Goal: Transaction & Acquisition: Purchase product/service

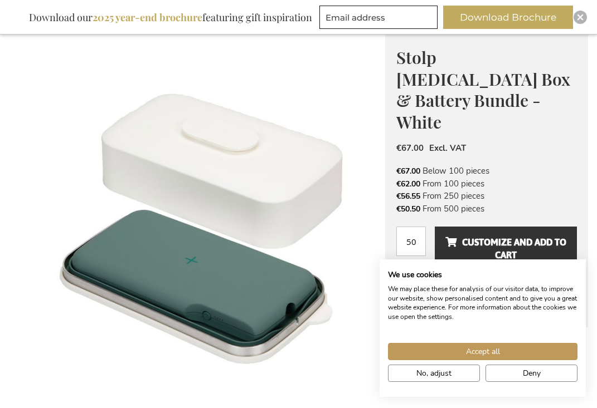
scroll to position [115, 0]
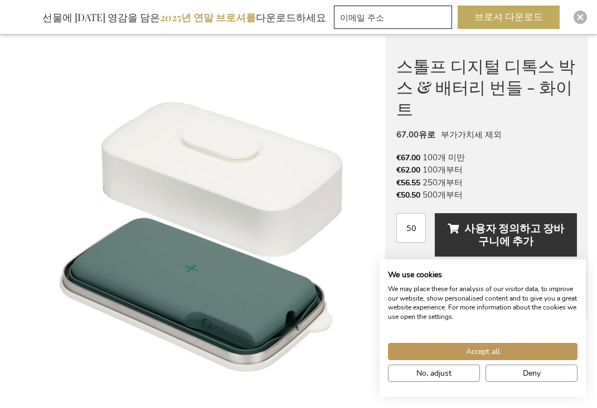
click at [407, 80] on font "스톨프 디지털 디톡스 박스 & 배터리 번들 - 화이트" at bounding box center [485, 87] width 179 height 65
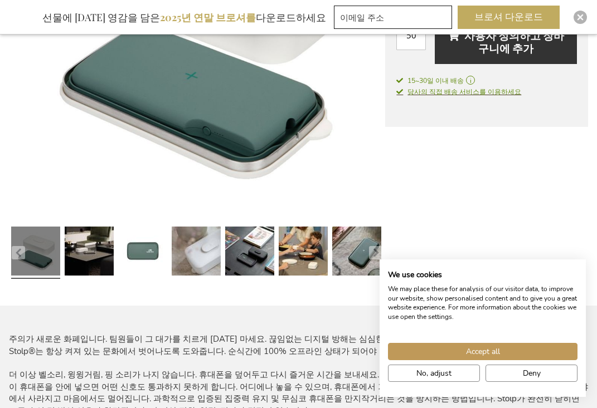
scroll to position [309, 0]
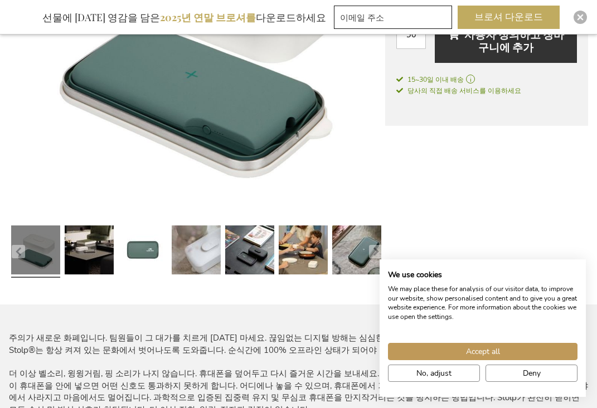
click at [64, 247] on div at bounding box center [88, 251] width 53 height 61
click at [76, 250] on link at bounding box center [89, 251] width 49 height 61
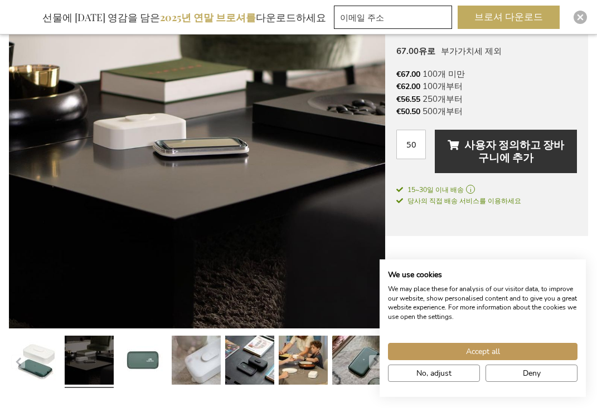
scroll to position [198, 0]
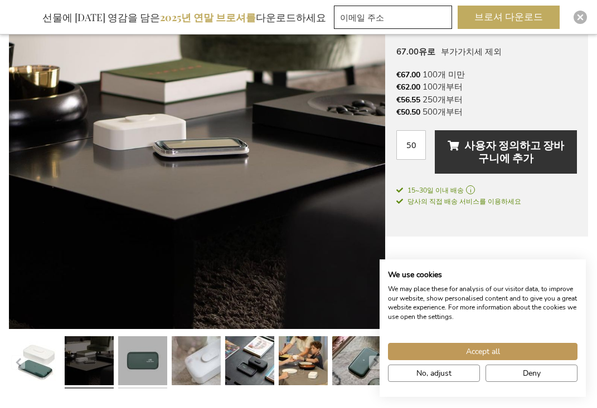
click at [138, 352] on link at bounding box center [142, 362] width 49 height 61
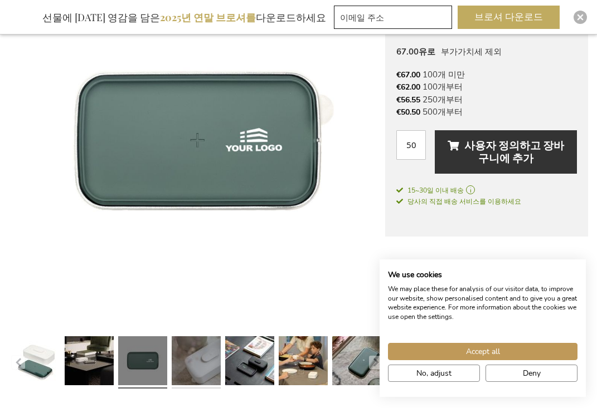
click at [181, 353] on link at bounding box center [196, 362] width 49 height 61
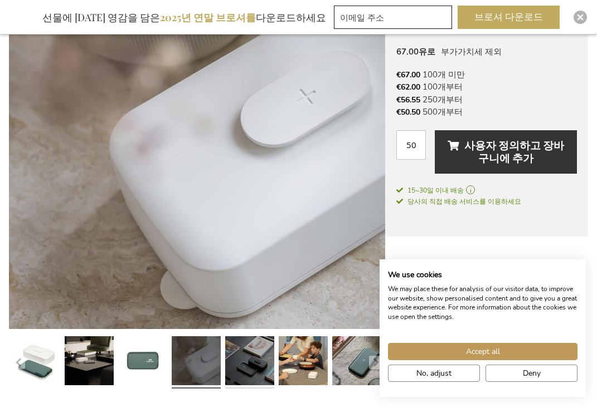
click at [241, 335] on link at bounding box center [249, 362] width 49 height 61
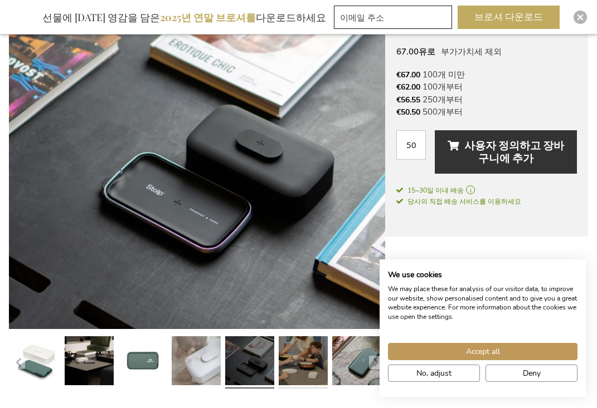
click at [305, 347] on link at bounding box center [303, 362] width 49 height 61
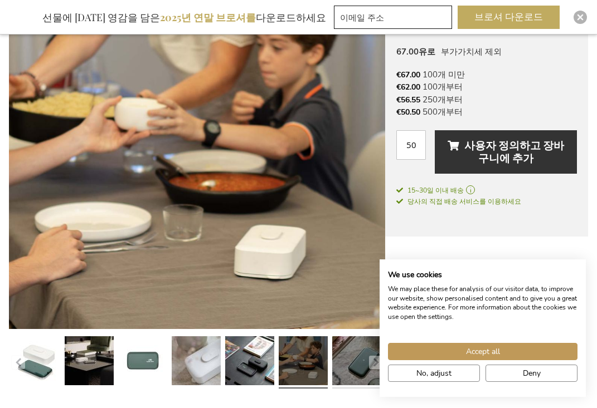
click at [337, 350] on link at bounding box center [356, 362] width 49 height 61
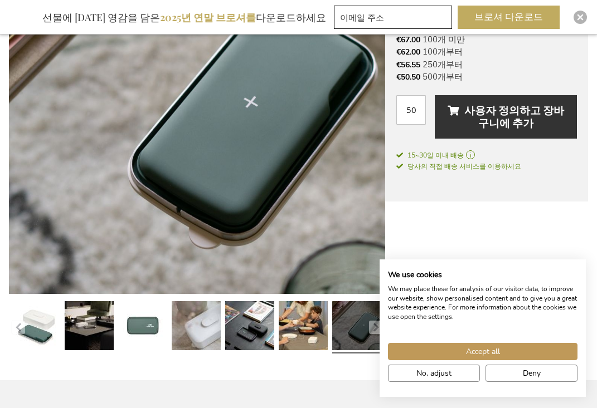
scroll to position [259, 0]
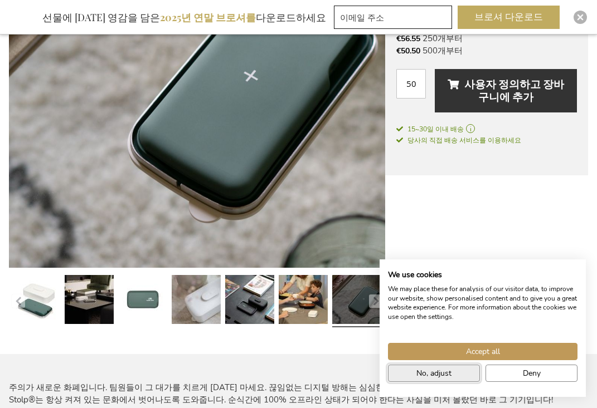
click at [427, 373] on span "No, adjust" at bounding box center [433, 374] width 35 height 12
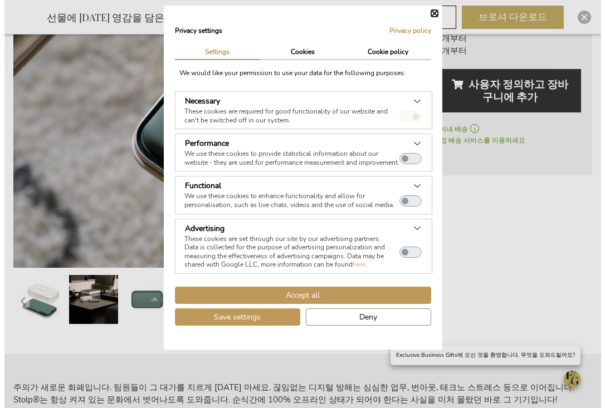
scroll to position [262, 0]
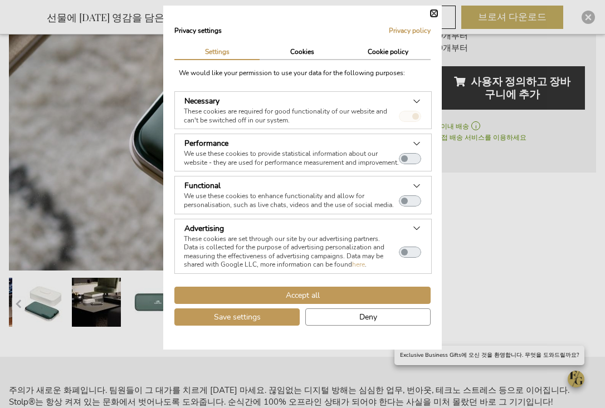
click at [434, 12] on button "Close" at bounding box center [434, 13] width 7 height 7
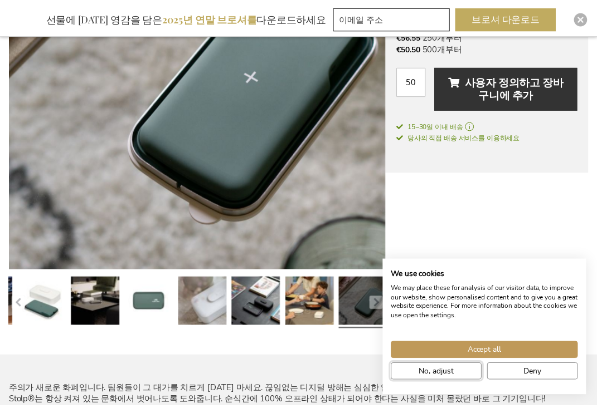
scroll to position [259, 0]
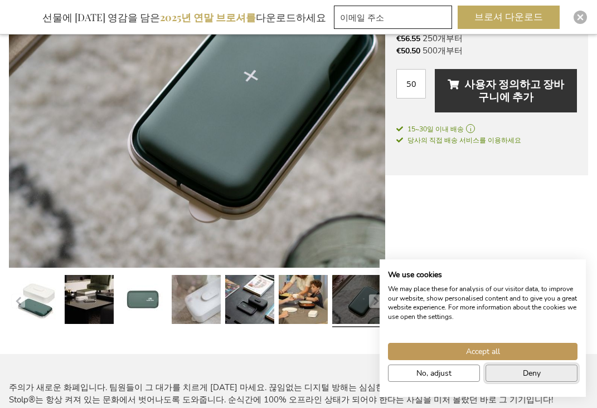
click at [530, 379] on span "Deny" at bounding box center [532, 374] width 18 height 12
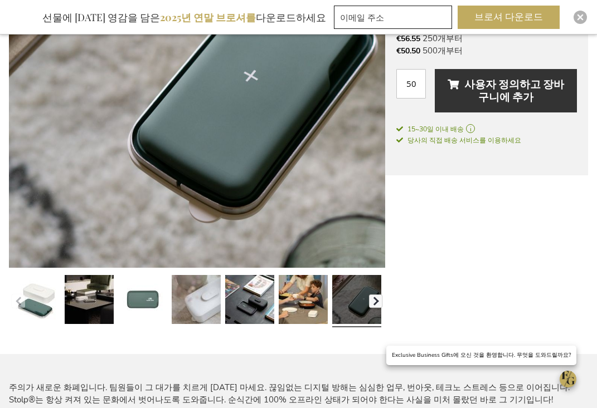
click at [370, 300] on button "button" at bounding box center [375, 301] width 13 height 13
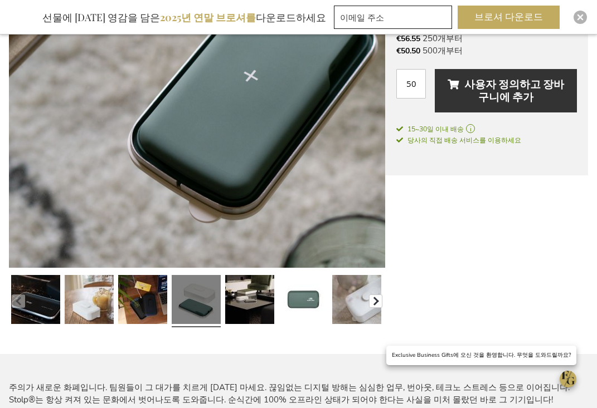
click at [370, 300] on button "button" at bounding box center [375, 301] width 13 height 13
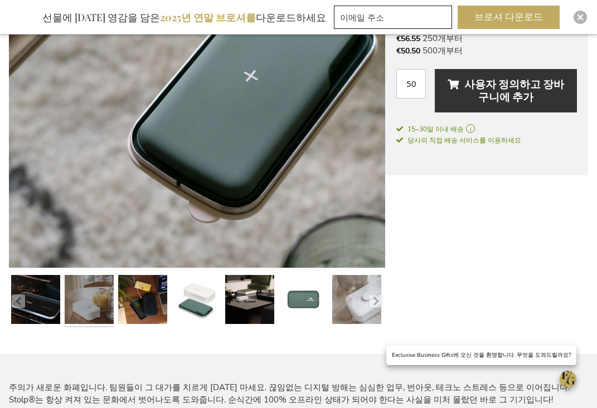
click at [95, 294] on link at bounding box center [89, 301] width 49 height 61
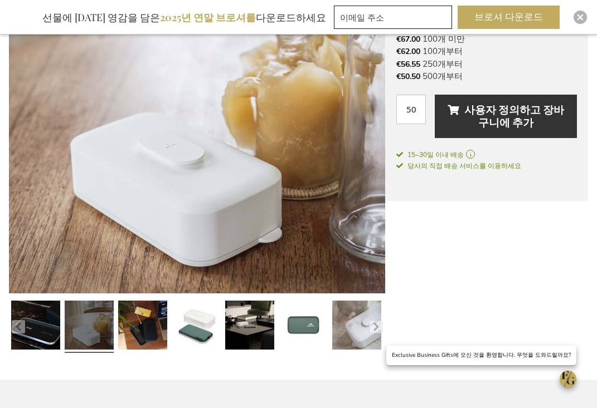
scroll to position [224, 0]
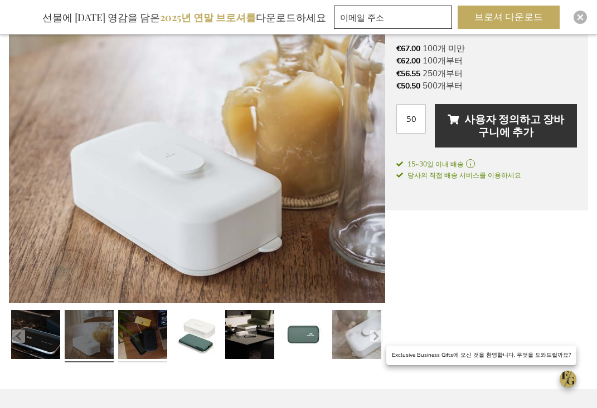
click at [139, 327] on link at bounding box center [142, 336] width 49 height 61
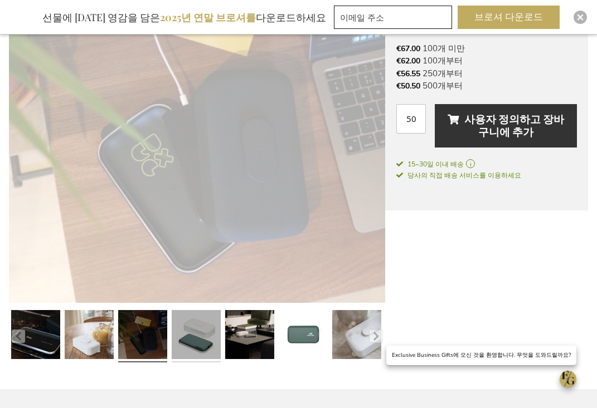
click at [192, 329] on link at bounding box center [196, 336] width 49 height 61
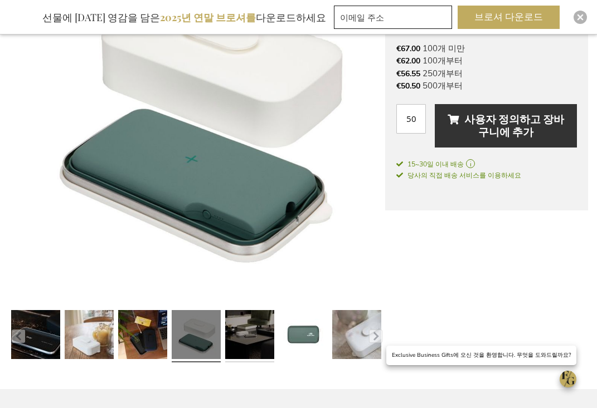
click at [245, 323] on link at bounding box center [249, 336] width 49 height 61
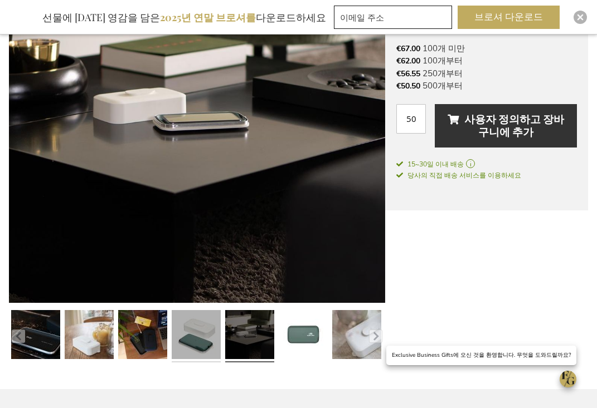
click at [186, 329] on link at bounding box center [196, 336] width 49 height 61
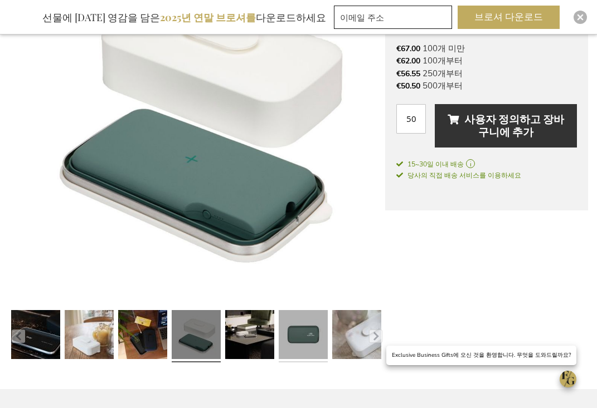
click at [280, 327] on link at bounding box center [303, 336] width 49 height 61
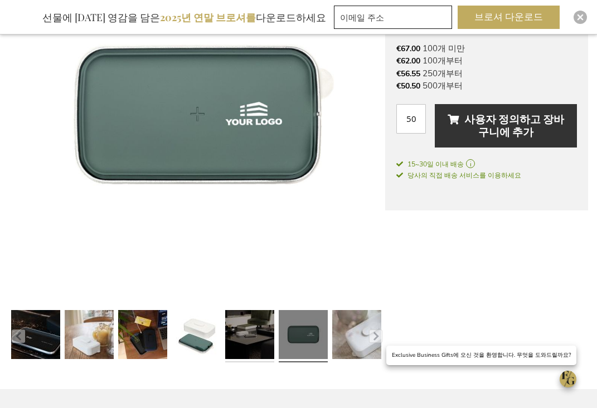
click at [267, 330] on link at bounding box center [249, 336] width 49 height 61
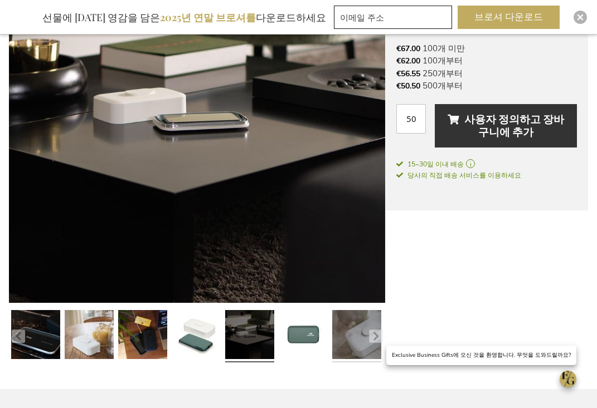
click at [358, 332] on link at bounding box center [356, 336] width 49 height 61
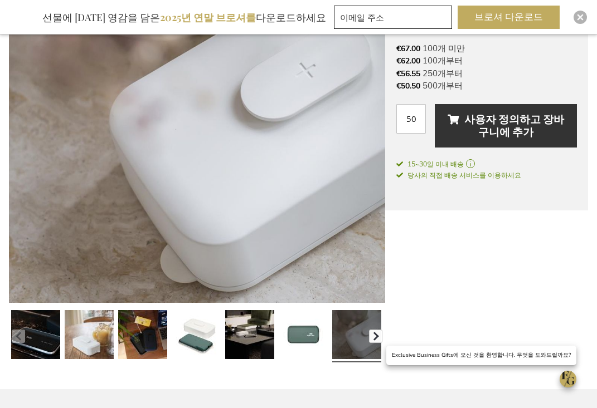
click at [369, 332] on button "button" at bounding box center [375, 336] width 13 height 13
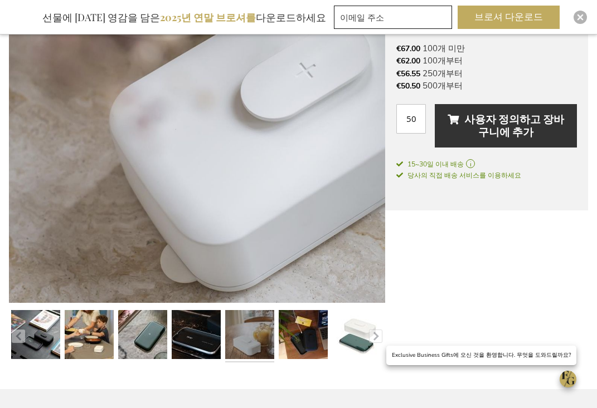
click at [242, 329] on link at bounding box center [249, 336] width 49 height 61
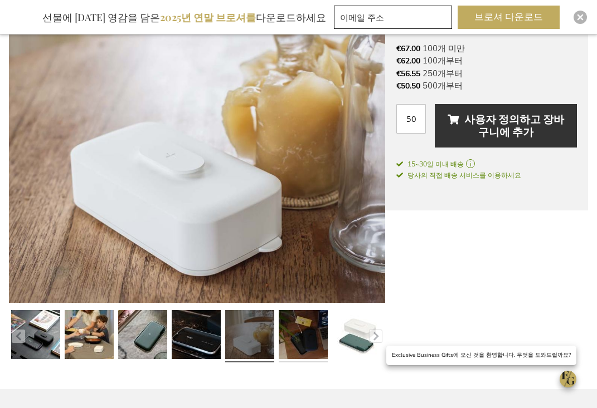
click at [289, 337] on link at bounding box center [303, 336] width 49 height 61
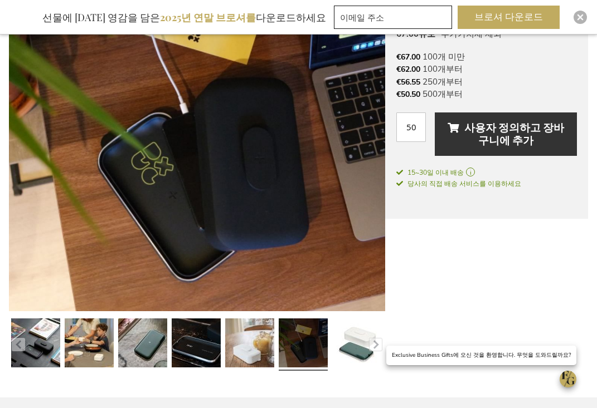
scroll to position [450, 0]
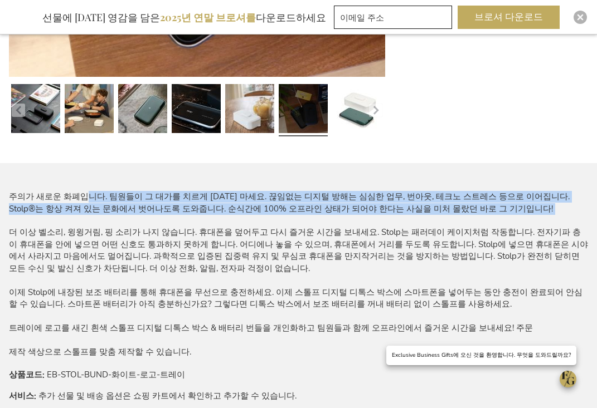
drag, startPoint x: 80, startPoint y: 195, endPoint x: 165, endPoint y: 216, distance: 88.4
click at [165, 216] on div "주의가 새로운 화폐입니다. 팀원들이 그 대가를 치르게 [DATE] 마세요. 끊임없는 디지털 방해는 심심한 업무, 번아웃, 테크노 스트레스 등으…" at bounding box center [298, 274] width 579 height 167
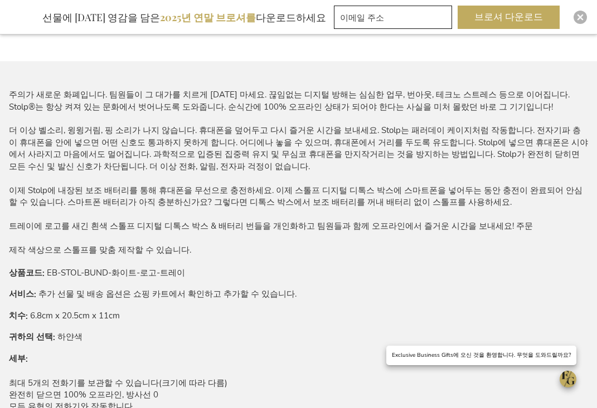
scroll to position [580, 0]
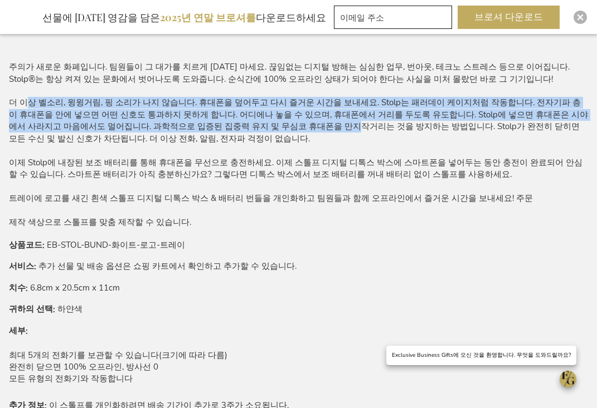
drag, startPoint x: 20, startPoint y: 106, endPoint x: 175, endPoint y: 121, distance: 156.2
click at [175, 121] on font "더 이상 벨소리, 윙윙거림, 핑 소리가 나지 않습니다. 휴대폰을 덮어두고 다시 즐거운 시간을 보내세요. Stolp는 패러데이 케이지처럼 작동합…" at bounding box center [298, 120] width 579 height 47
drag, startPoint x: 168, startPoint y: 108, endPoint x: 259, endPoint y: 136, distance: 94.5
click at [259, 136] on div "주의가 새로운 화폐입니다. 팀원들이 그 대가를 치르게 [DATE] 마세요. 끊임없는 디지털 방해는 심심한 업무, 번아웃, 테크노 스트레스 등으…" at bounding box center [298, 144] width 579 height 167
